Goal: Information Seeking & Learning: Learn about a topic

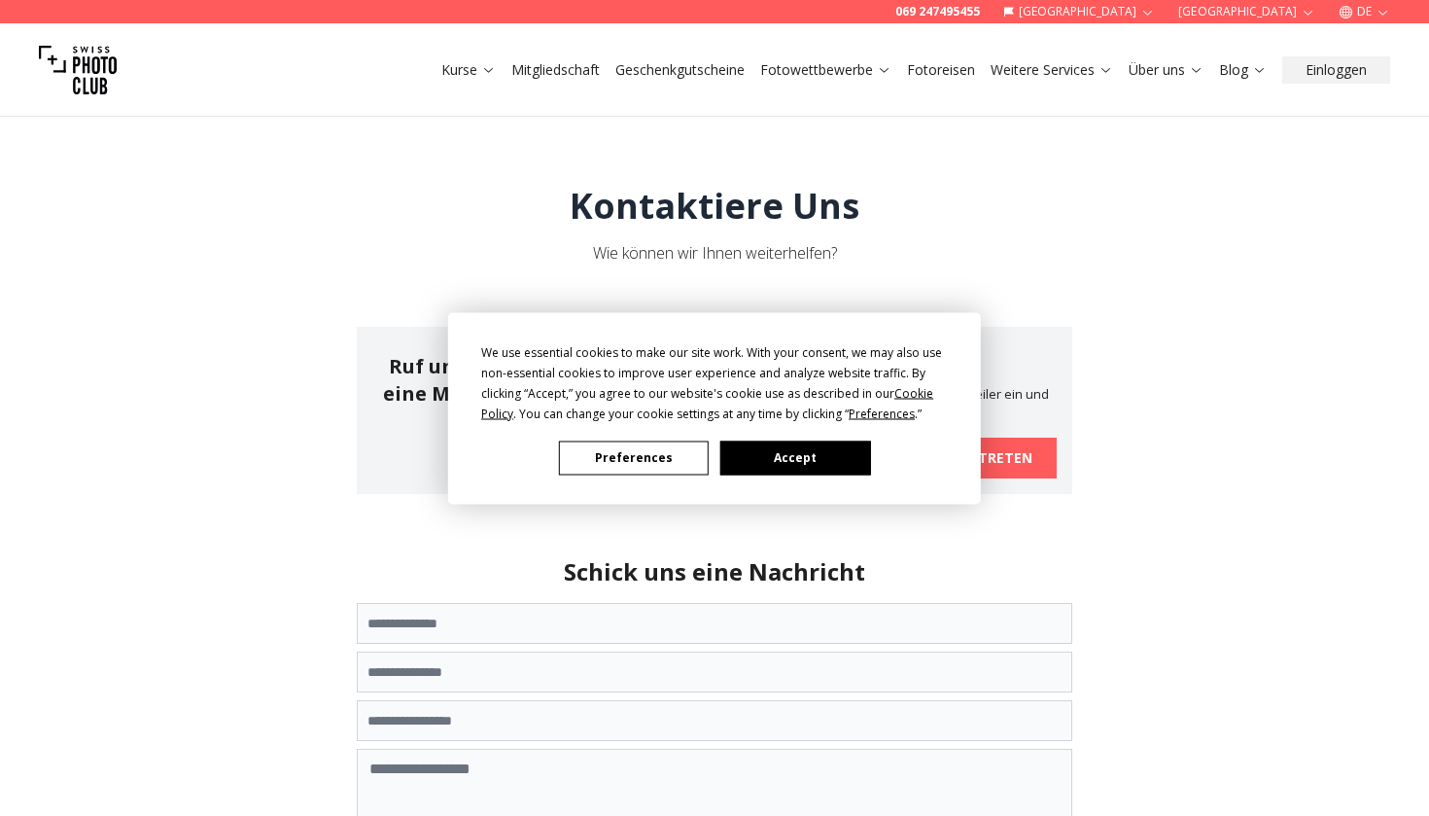
click at [830, 474] on button "Accept" at bounding box center [795, 457] width 150 height 34
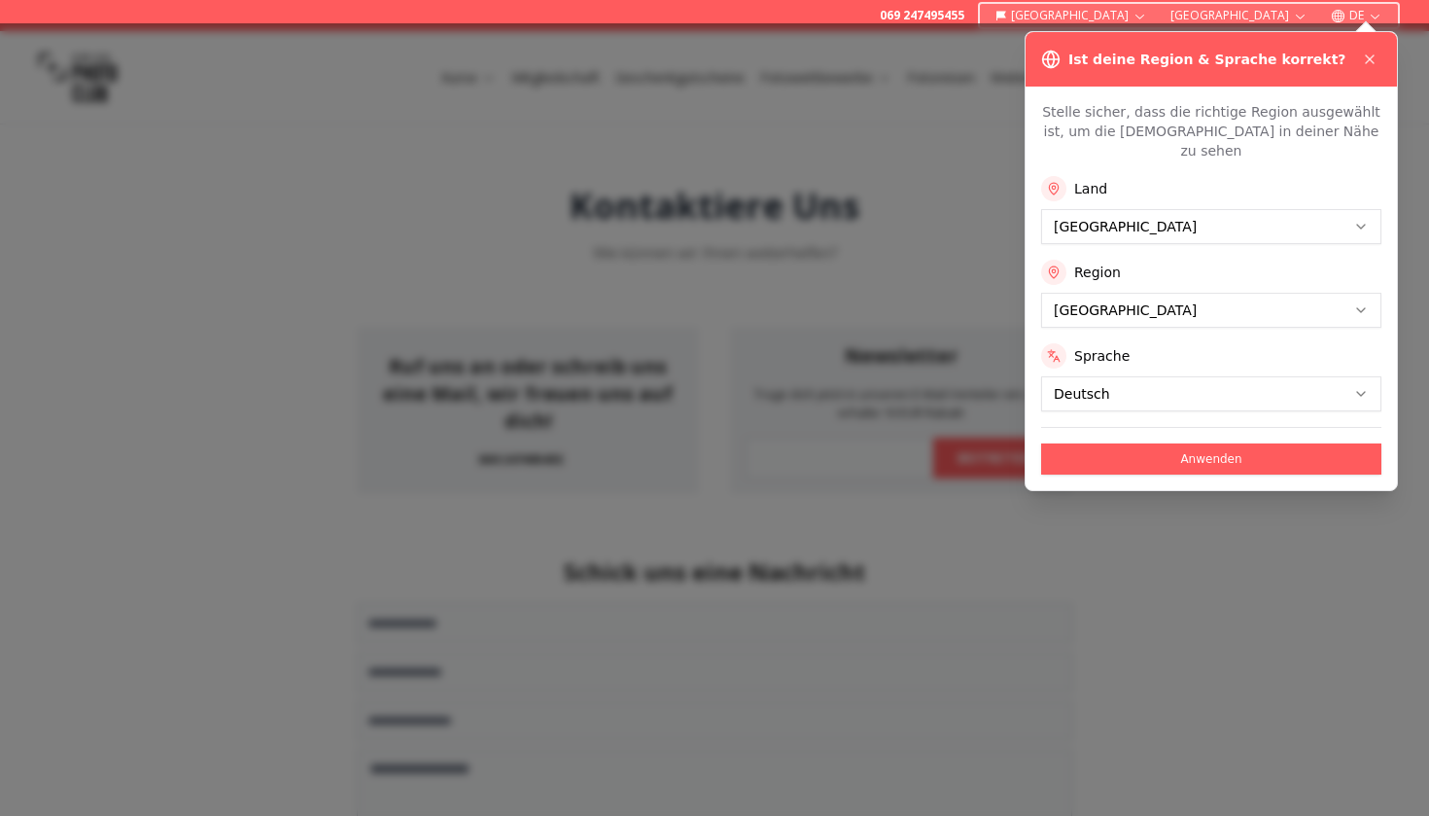
click at [859, 178] on div at bounding box center [714, 419] width 1429 height 792
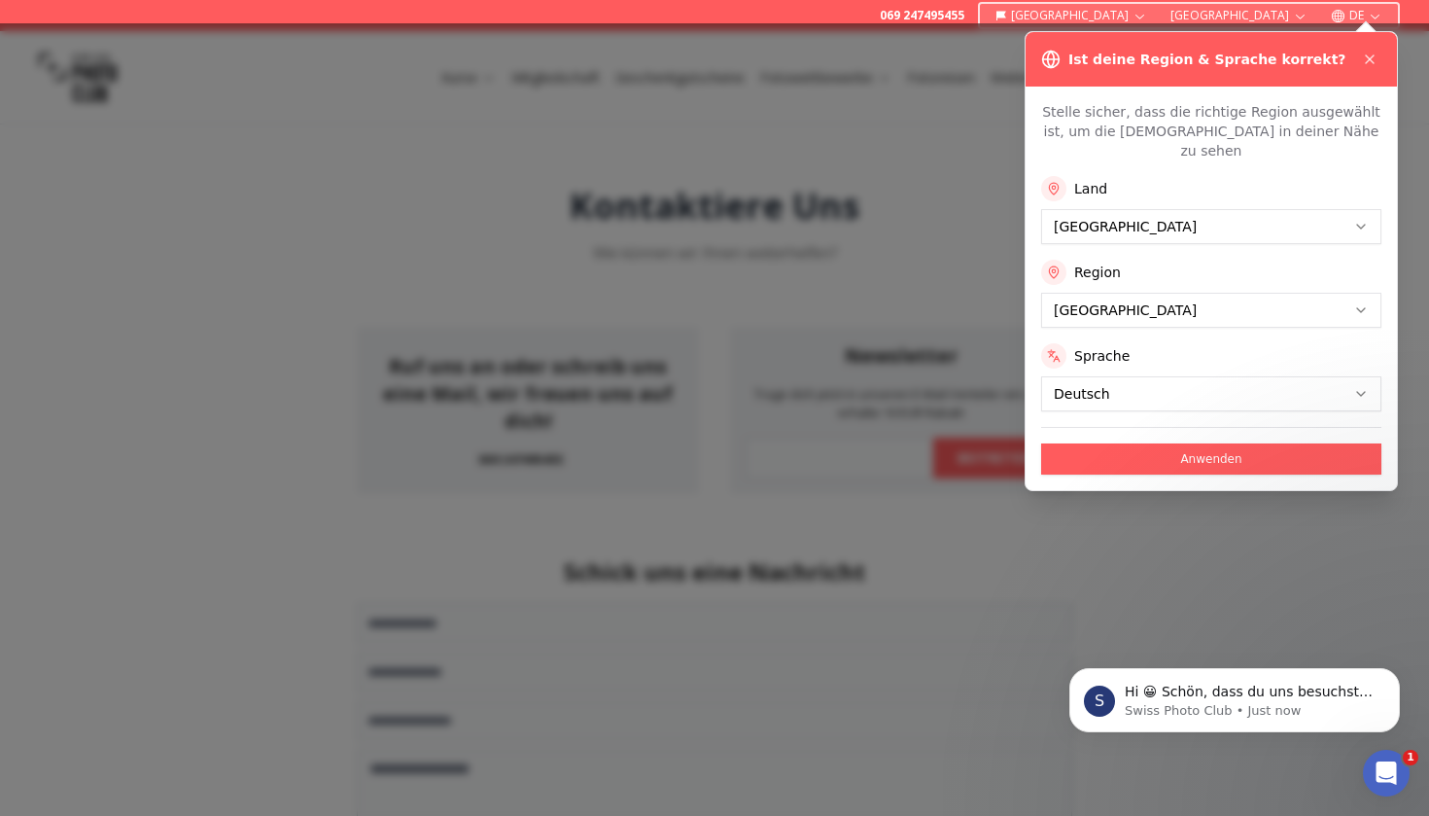
click at [1179, 443] on button "Anwenden" at bounding box center [1211, 458] width 340 height 31
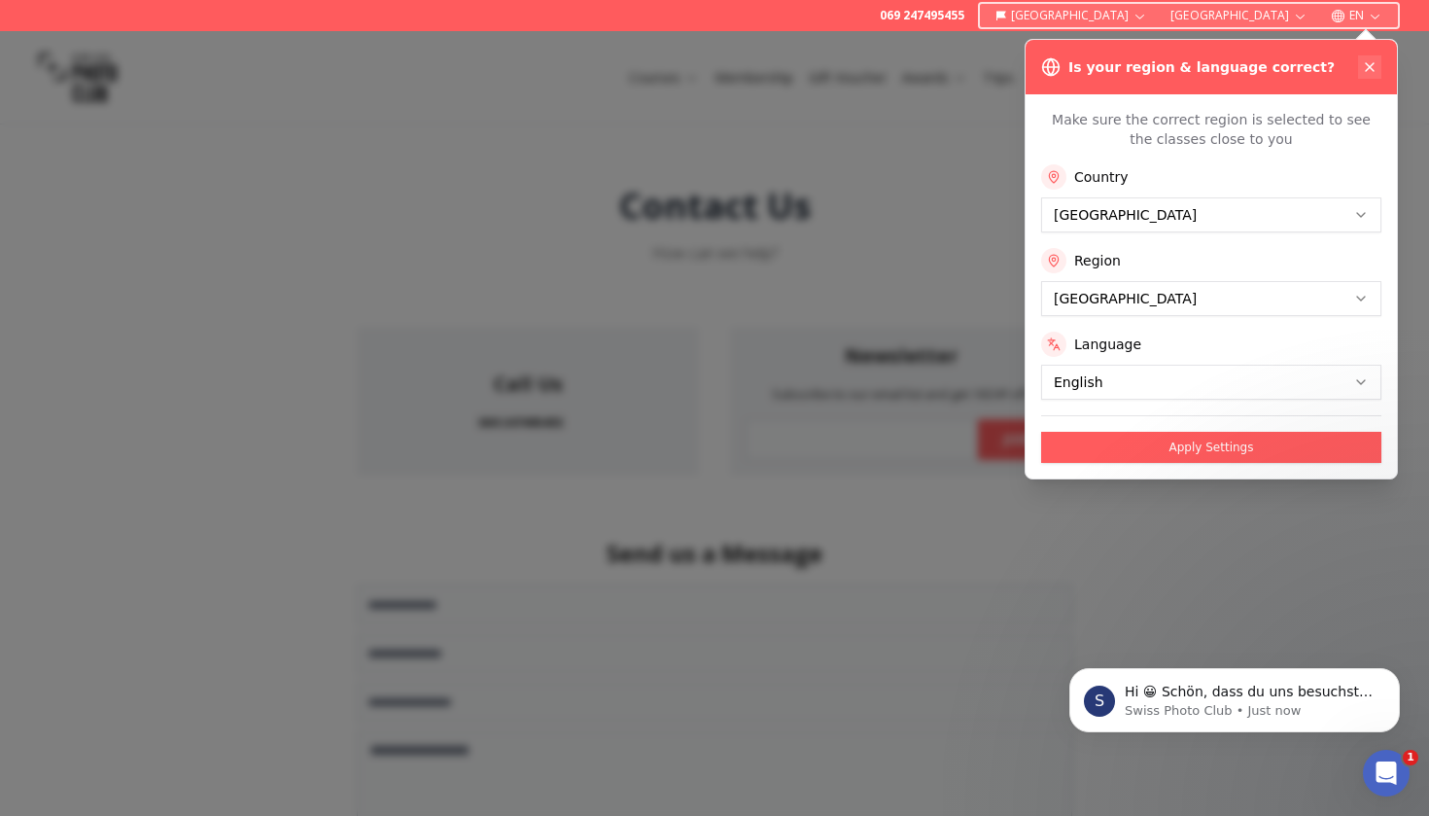
click at [1371, 68] on icon at bounding box center [1370, 67] width 8 height 8
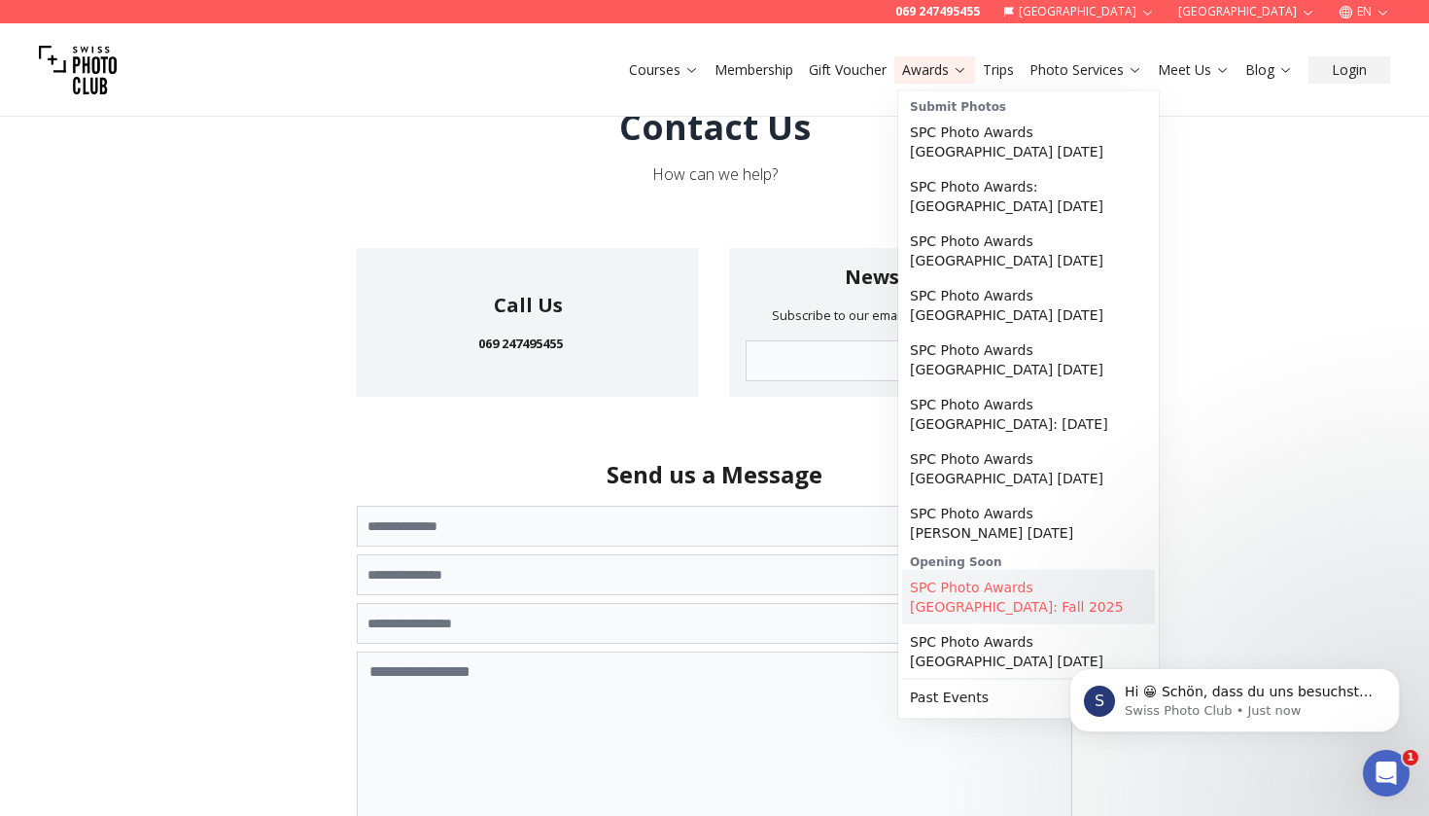
scroll to position [83, 0]
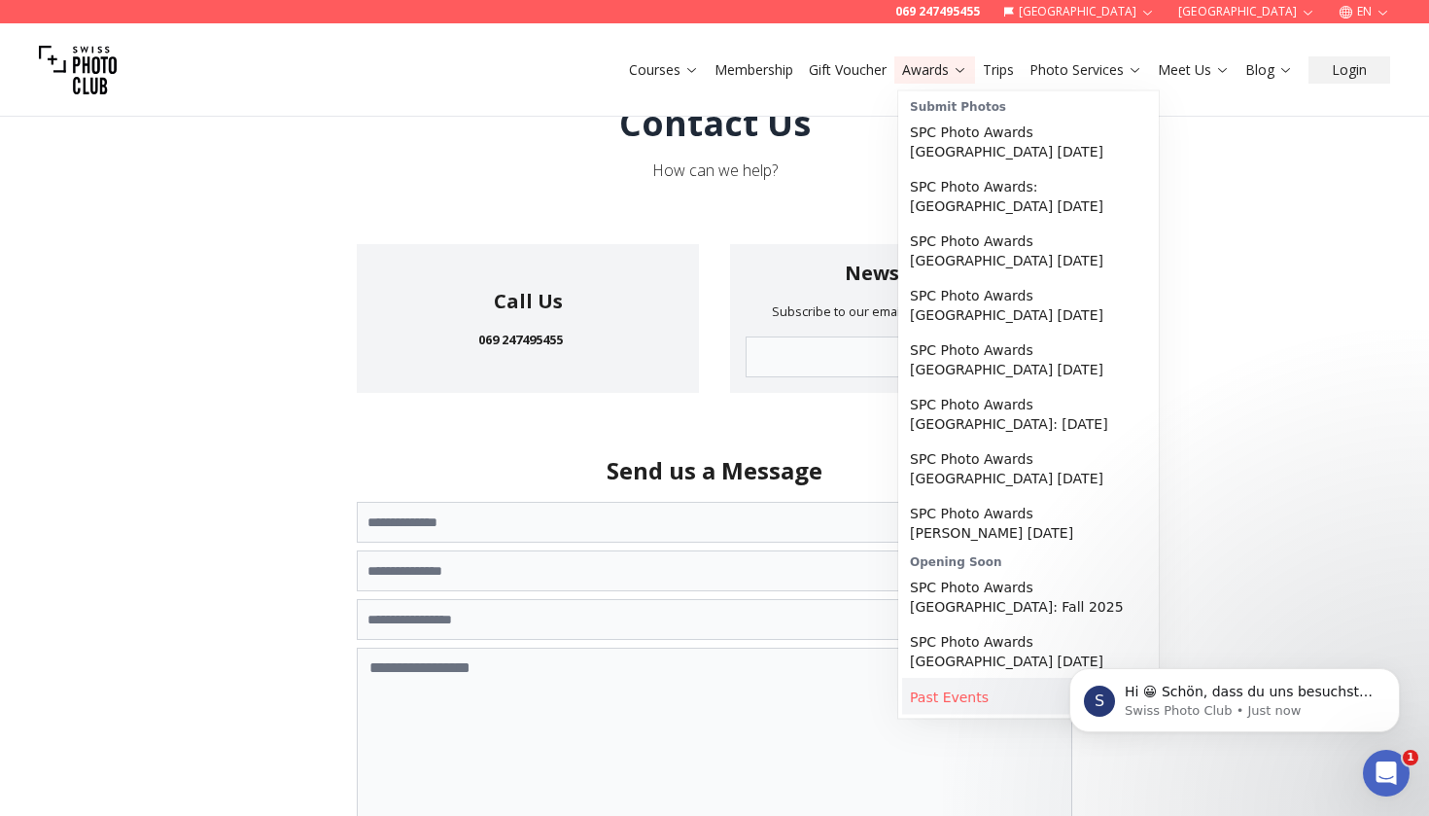
click at [960, 680] on link "Past Events" at bounding box center [1028, 697] width 253 height 35
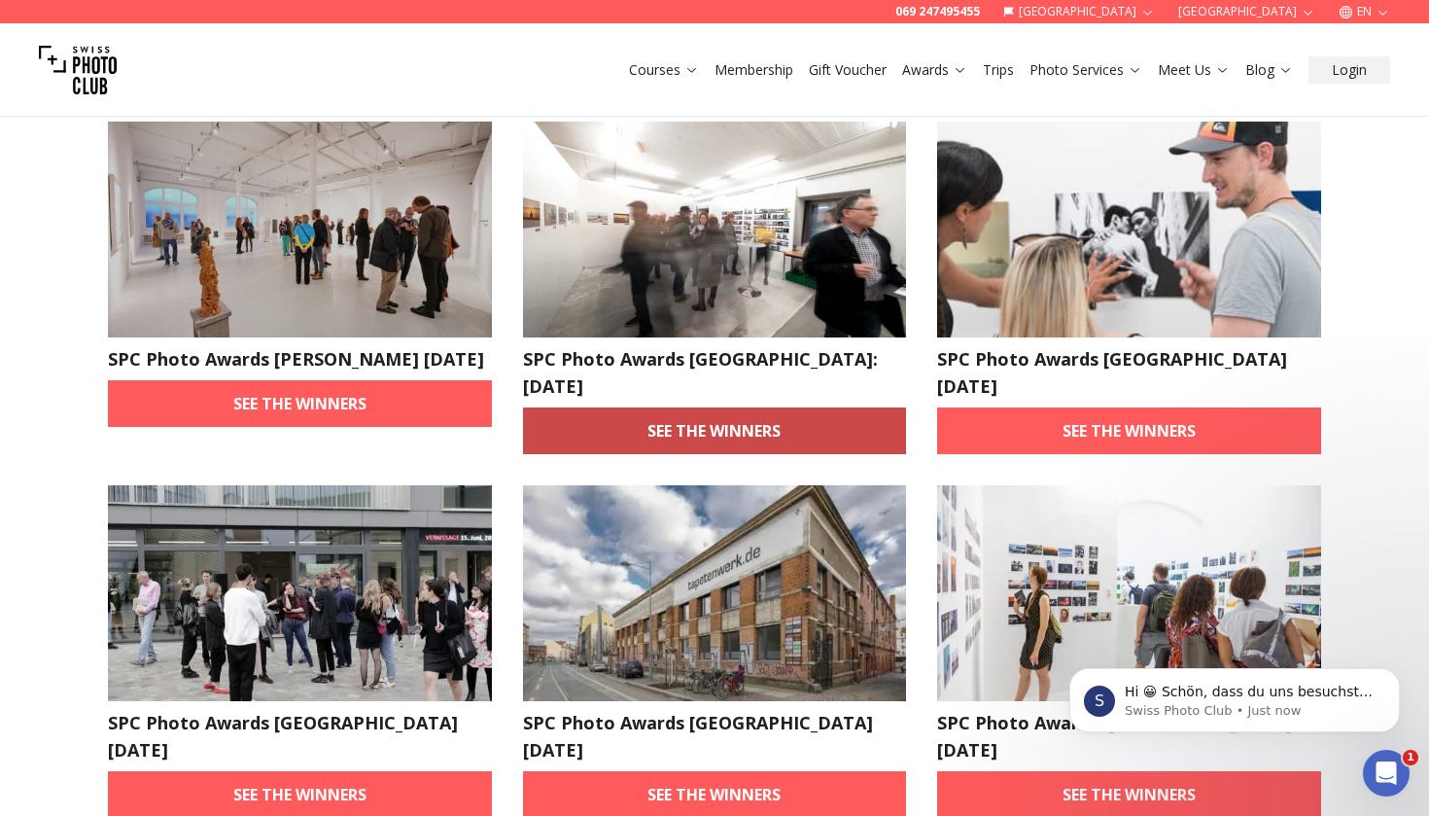
scroll to position [129, 0]
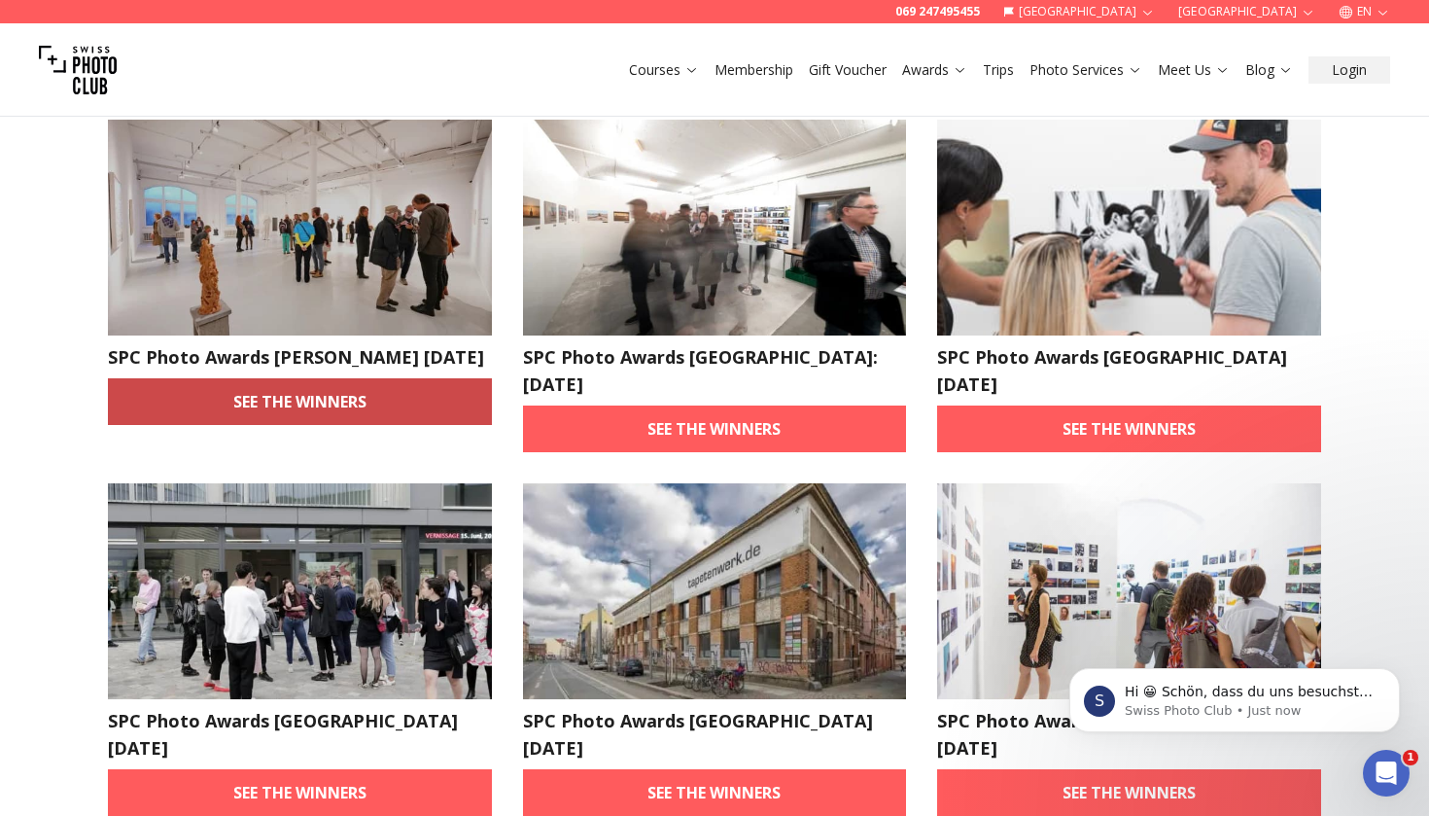
click at [373, 425] on link "See the winners" at bounding box center [300, 401] width 384 height 47
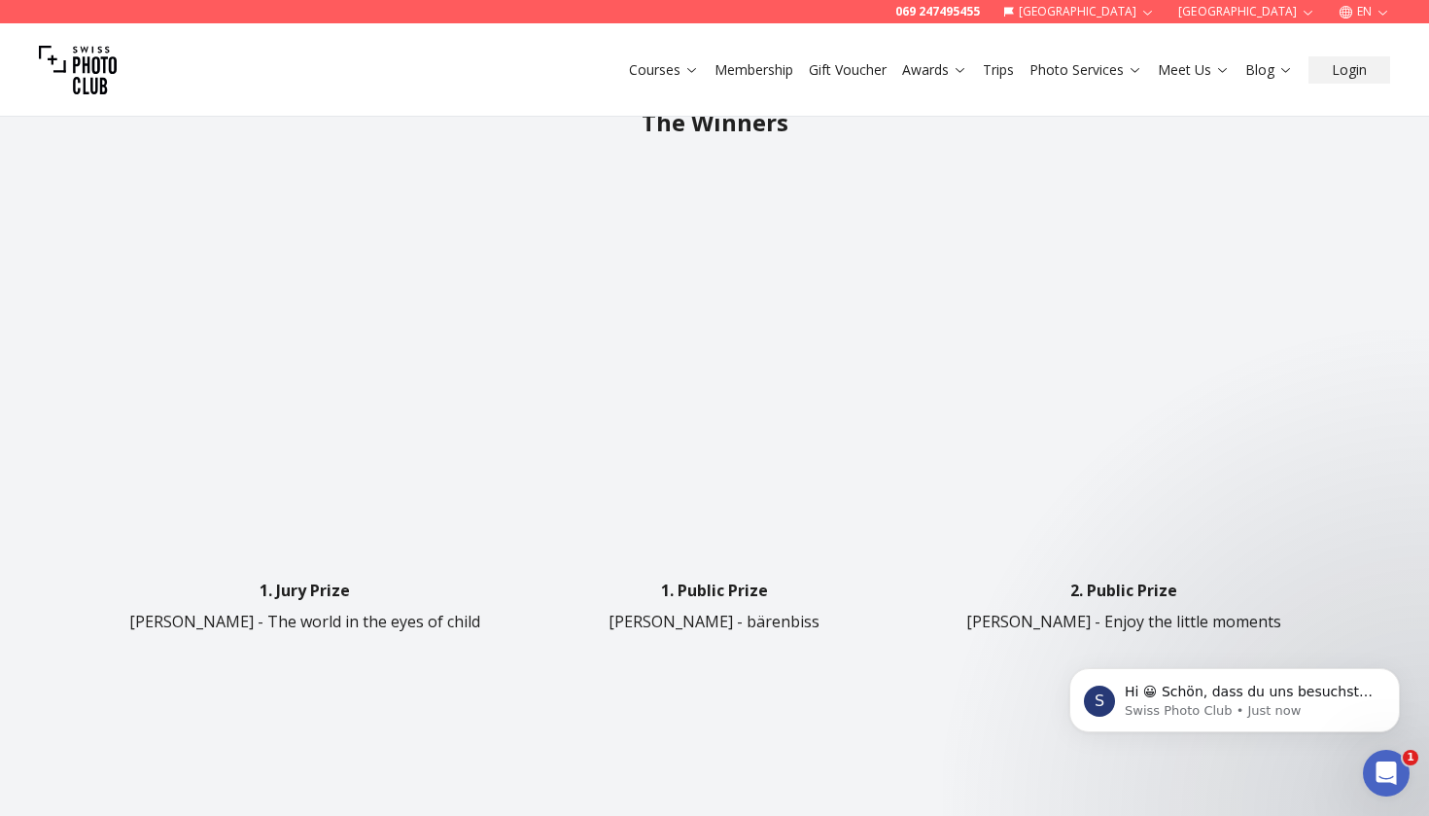
scroll to position [623, 0]
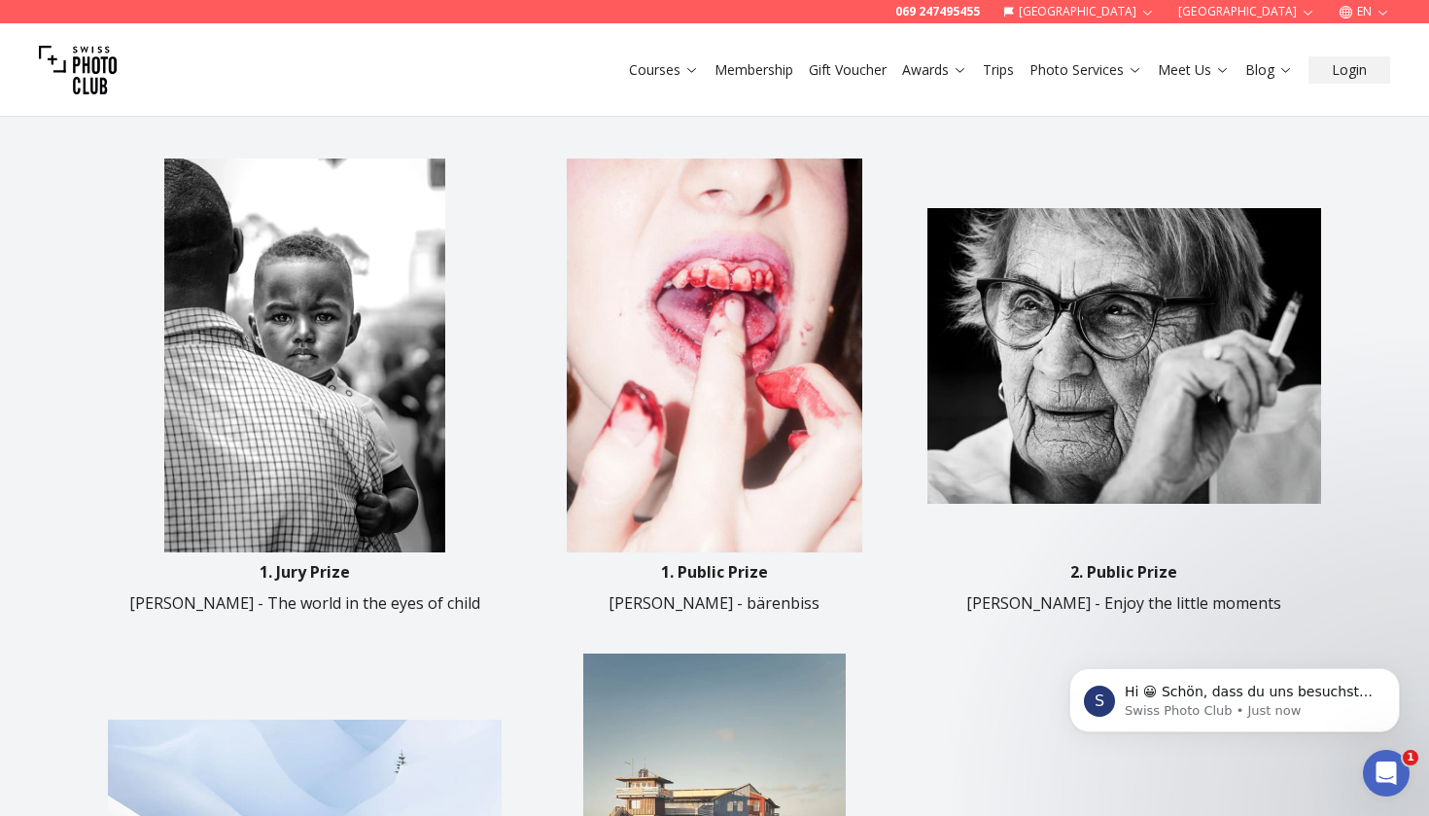
click at [698, 368] on img at bounding box center [714, 355] width 394 height 394
click at [738, 576] on p "1. Public Prize" at bounding box center [714, 571] width 107 height 23
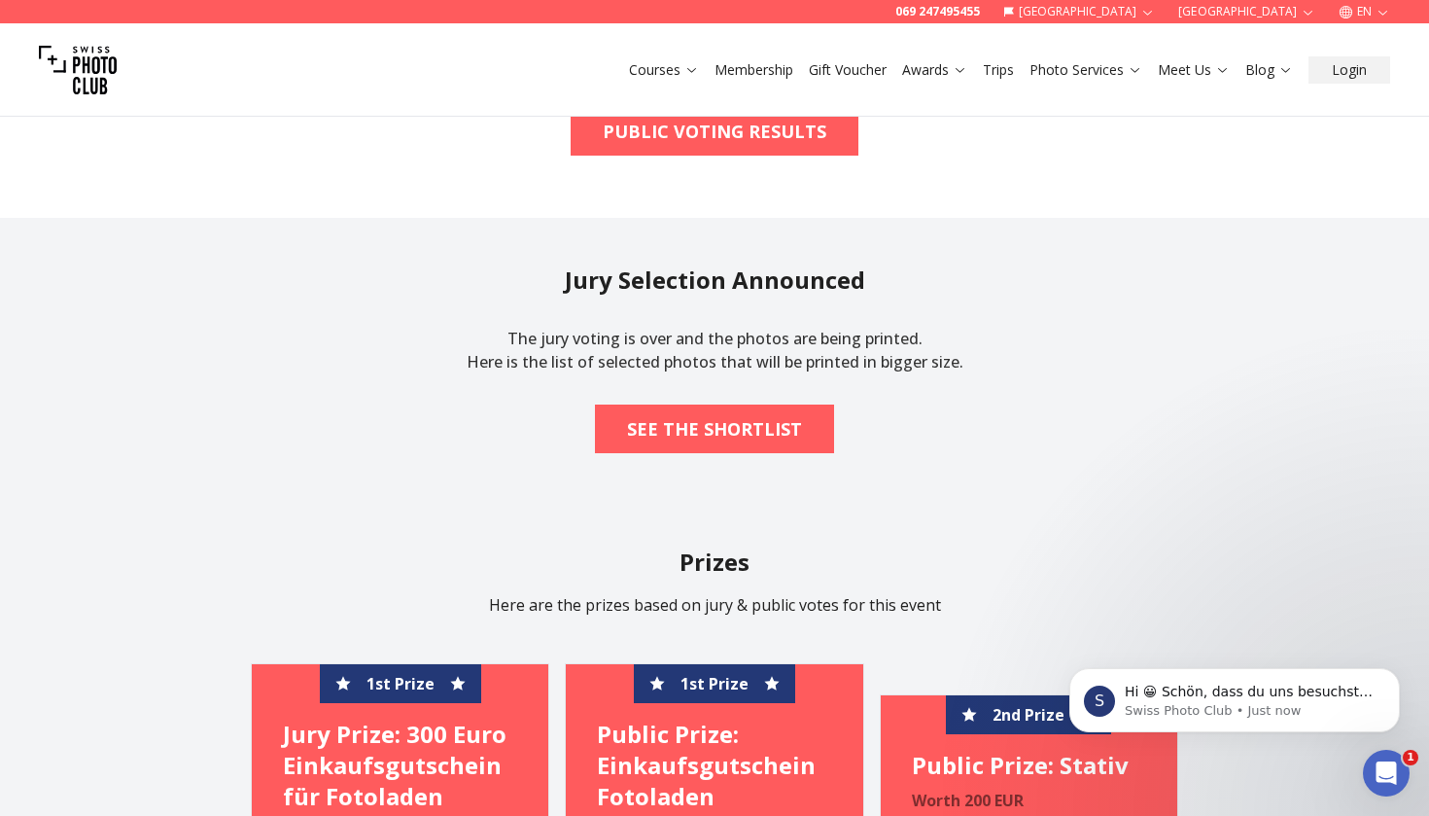
scroll to position [1737, 0]
